Goal: Task Accomplishment & Management: Use online tool/utility

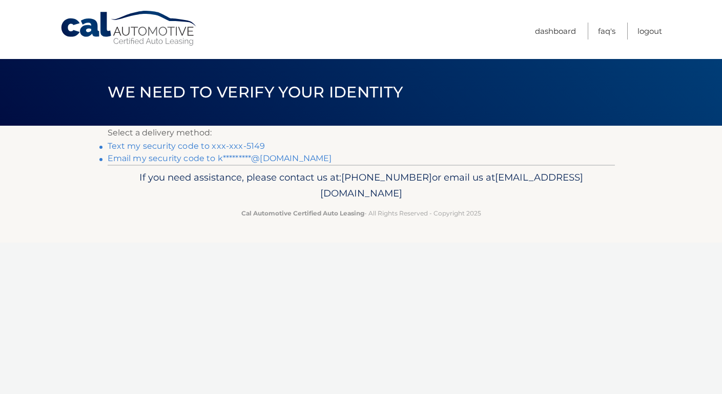
click at [220, 149] on link "Text my security code to xxx-xxx-5149" at bounding box center [187, 146] width 158 height 10
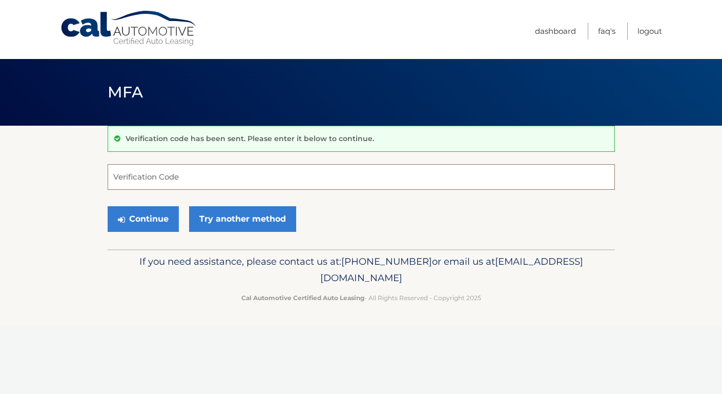
click at [136, 177] on input "Verification Code" at bounding box center [361, 177] width 507 height 26
type input "868214"
click at [145, 224] on button "Continue" at bounding box center [143, 219] width 71 height 26
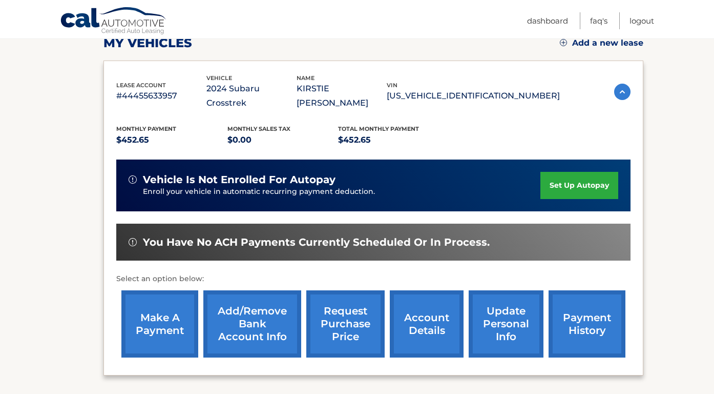
scroll to position [228, 0]
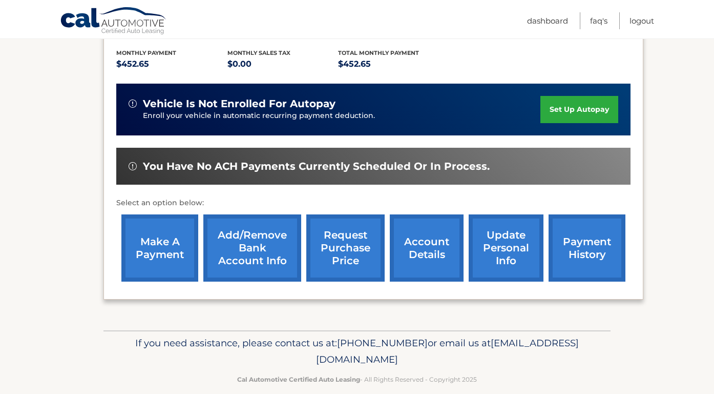
click at [153, 241] on link "make a payment" at bounding box center [159, 247] width 77 height 67
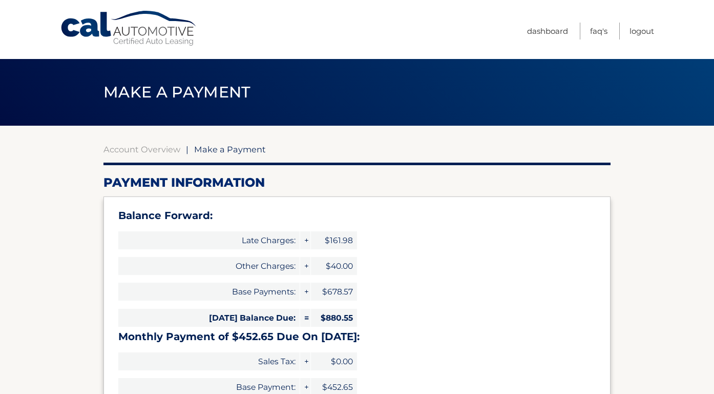
select select "MTFhNGNhMDItNzU1MC00YmYxLWFjMzEtMzdiODBjMGJlN2Ey"
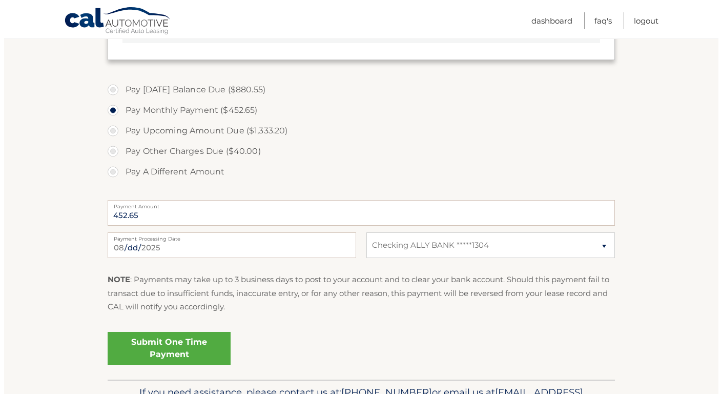
scroll to position [442, 0]
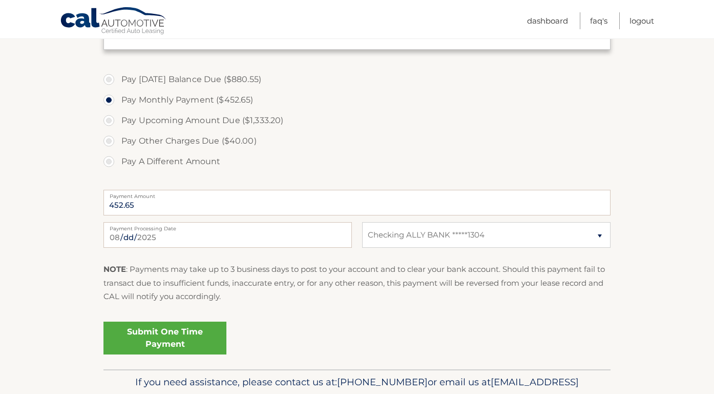
click at [162, 331] on link "Submit One Time Payment" at bounding box center [165, 337] width 123 height 33
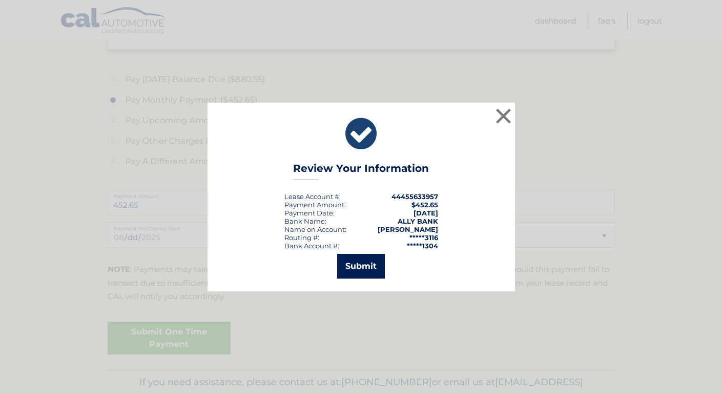
click at [348, 264] on button "Submit" at bounding box center [361, 266] width 48 height 25
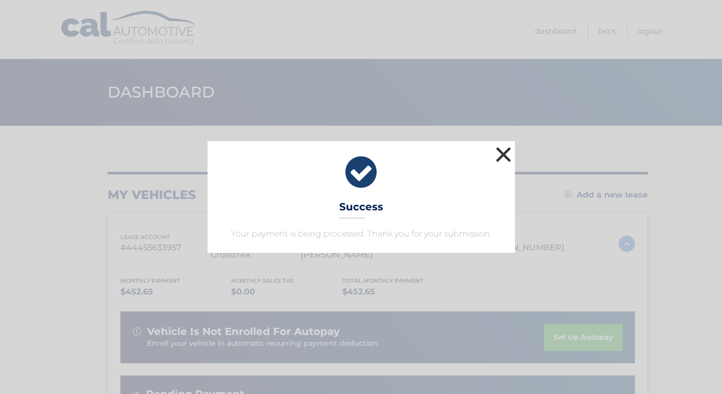
click at [505, 157] on button "×" at bounding box center [503, 154] width 20 height 20
